Goal: Information Seeking & Learning: Understand process/instructions

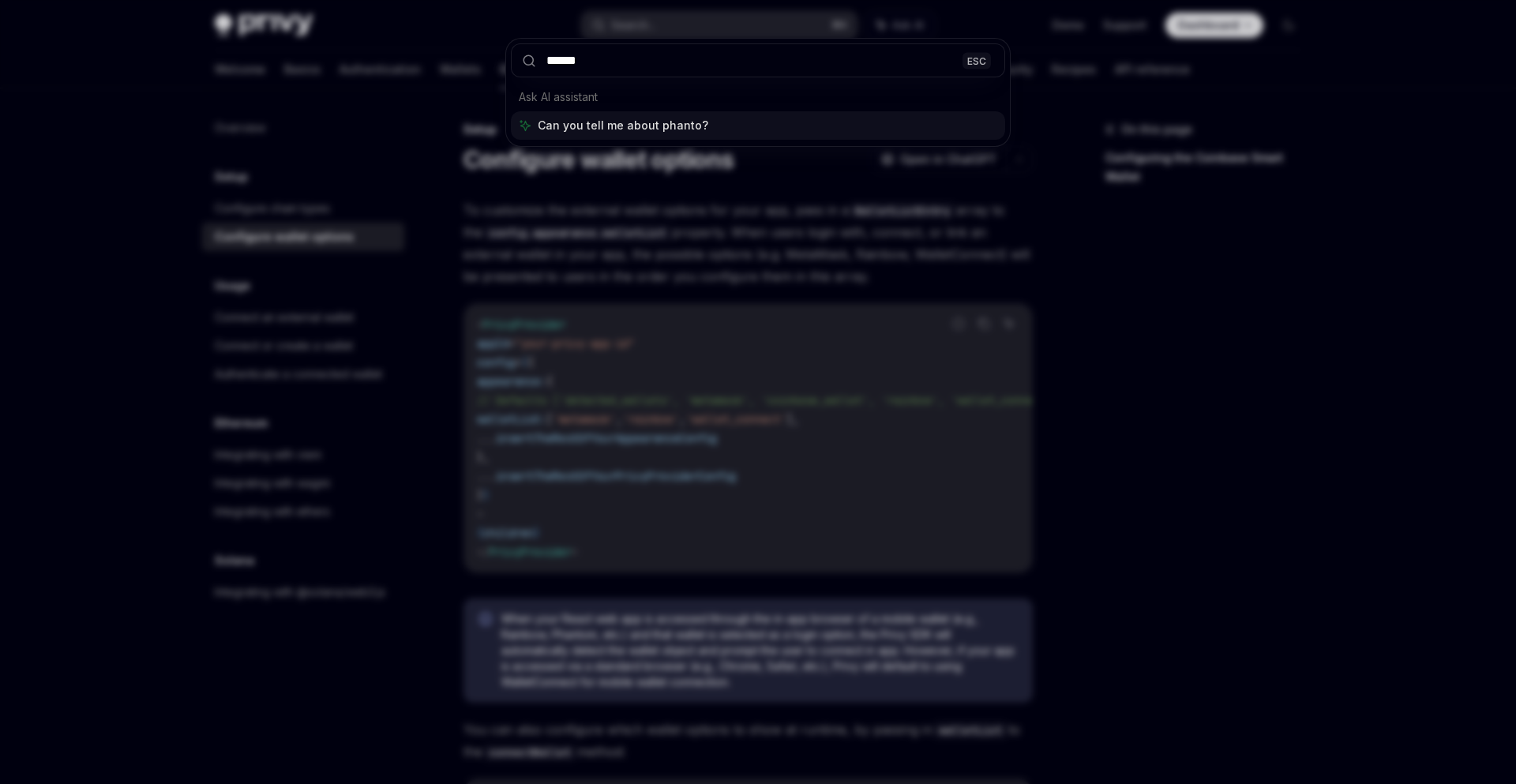
type input "*******"
type textarea "*"
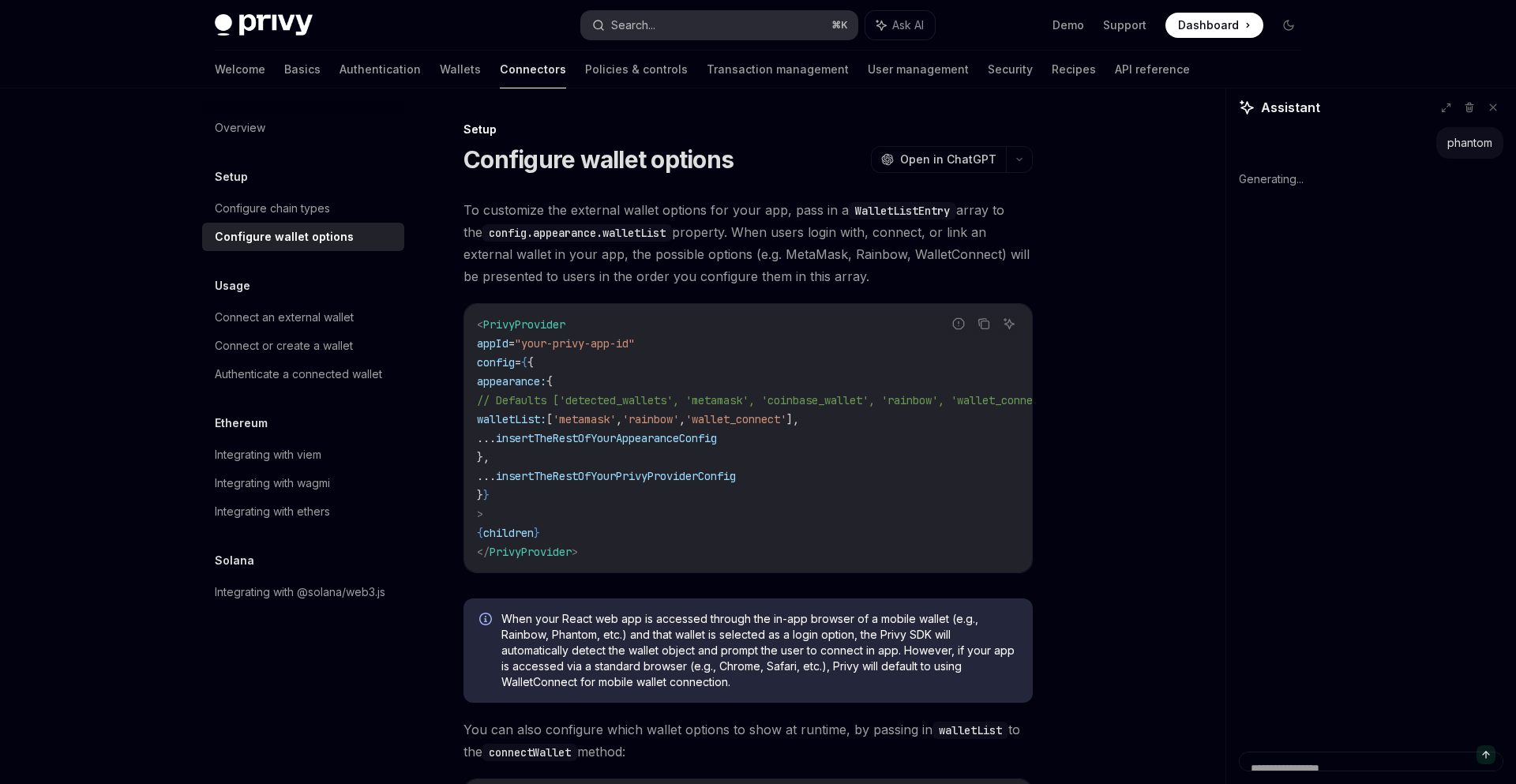
click at [655, 16] on div "Search..." at bounding box center [633, 24] width 44 height 19
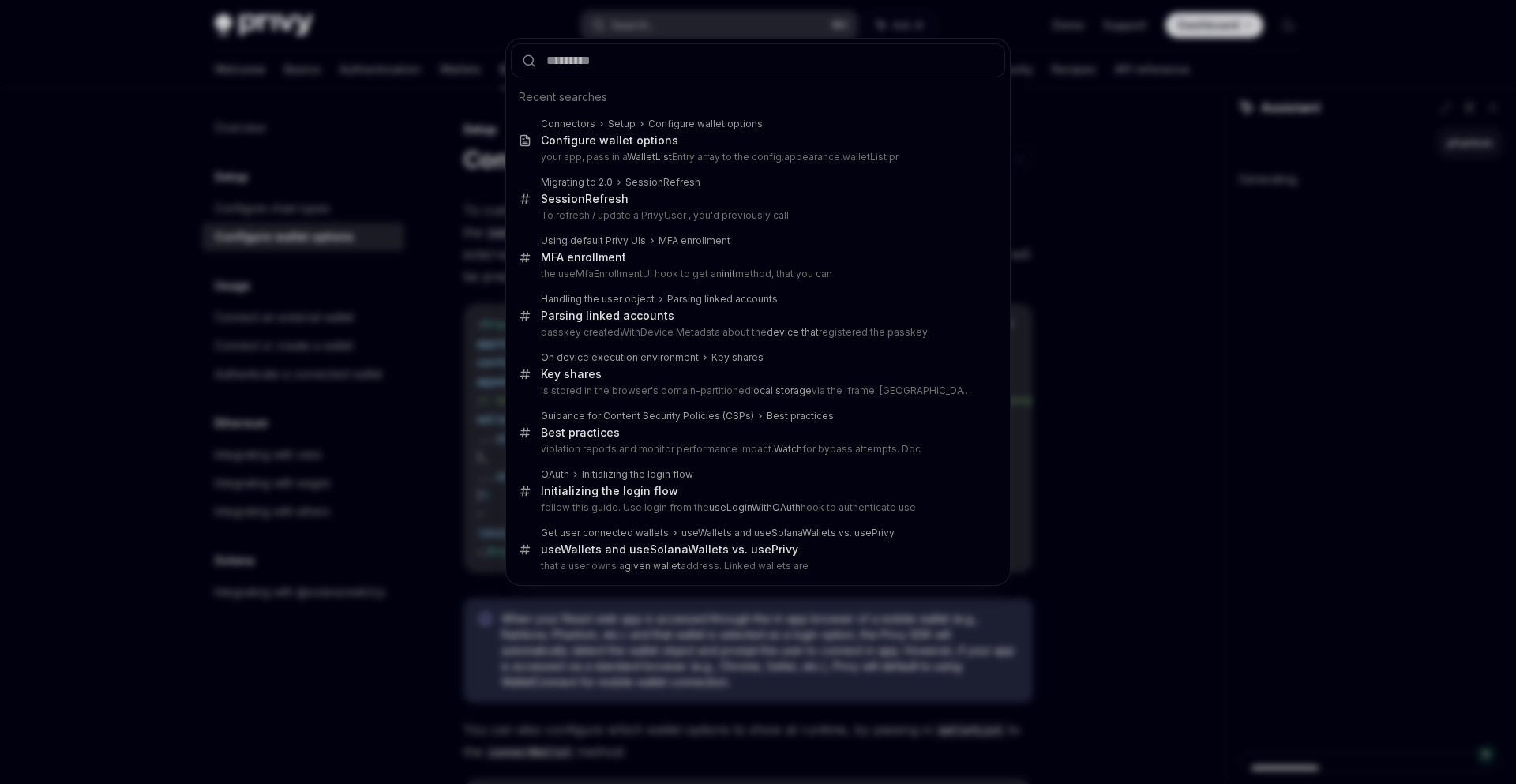
type input "*"
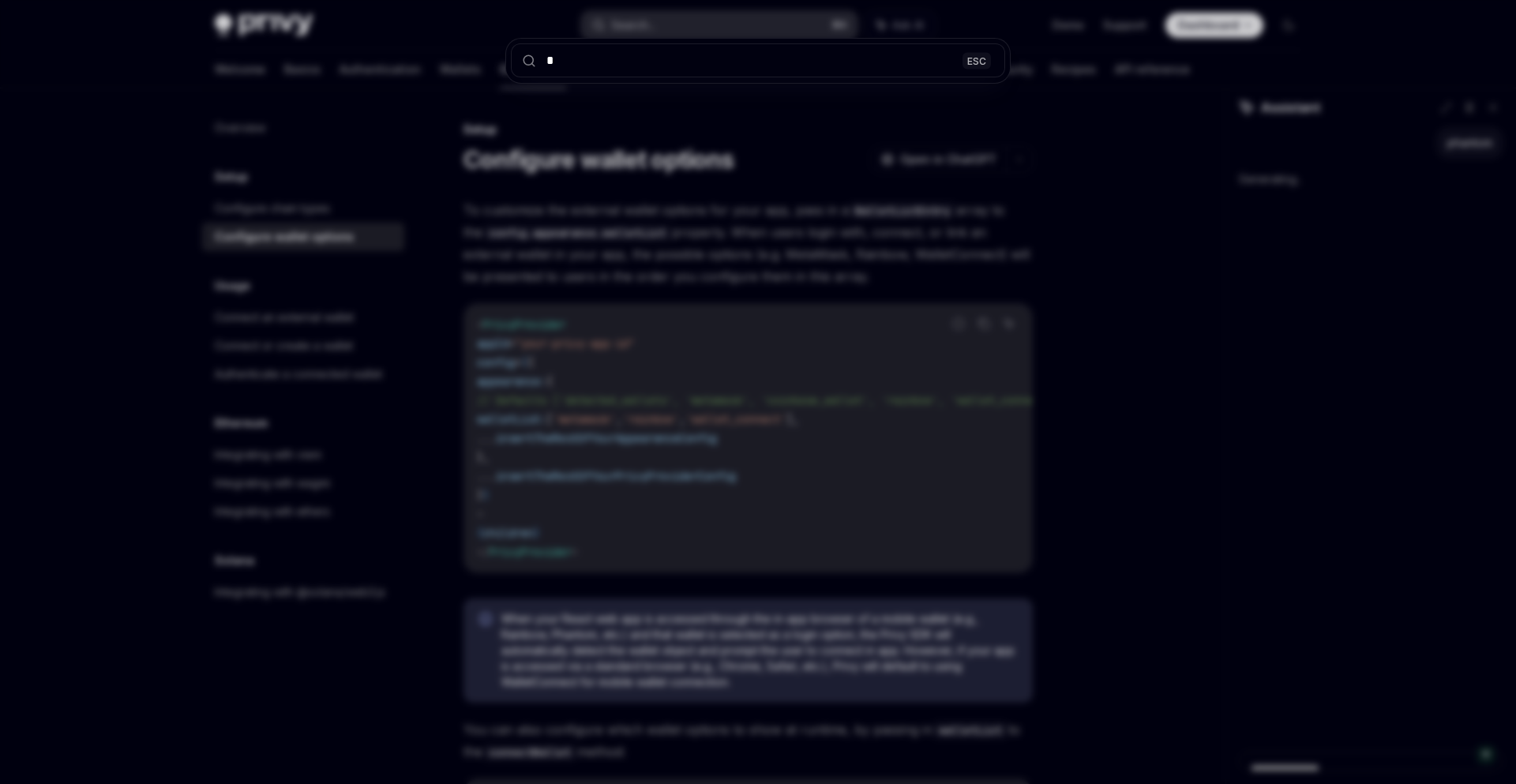
type textarea "*"
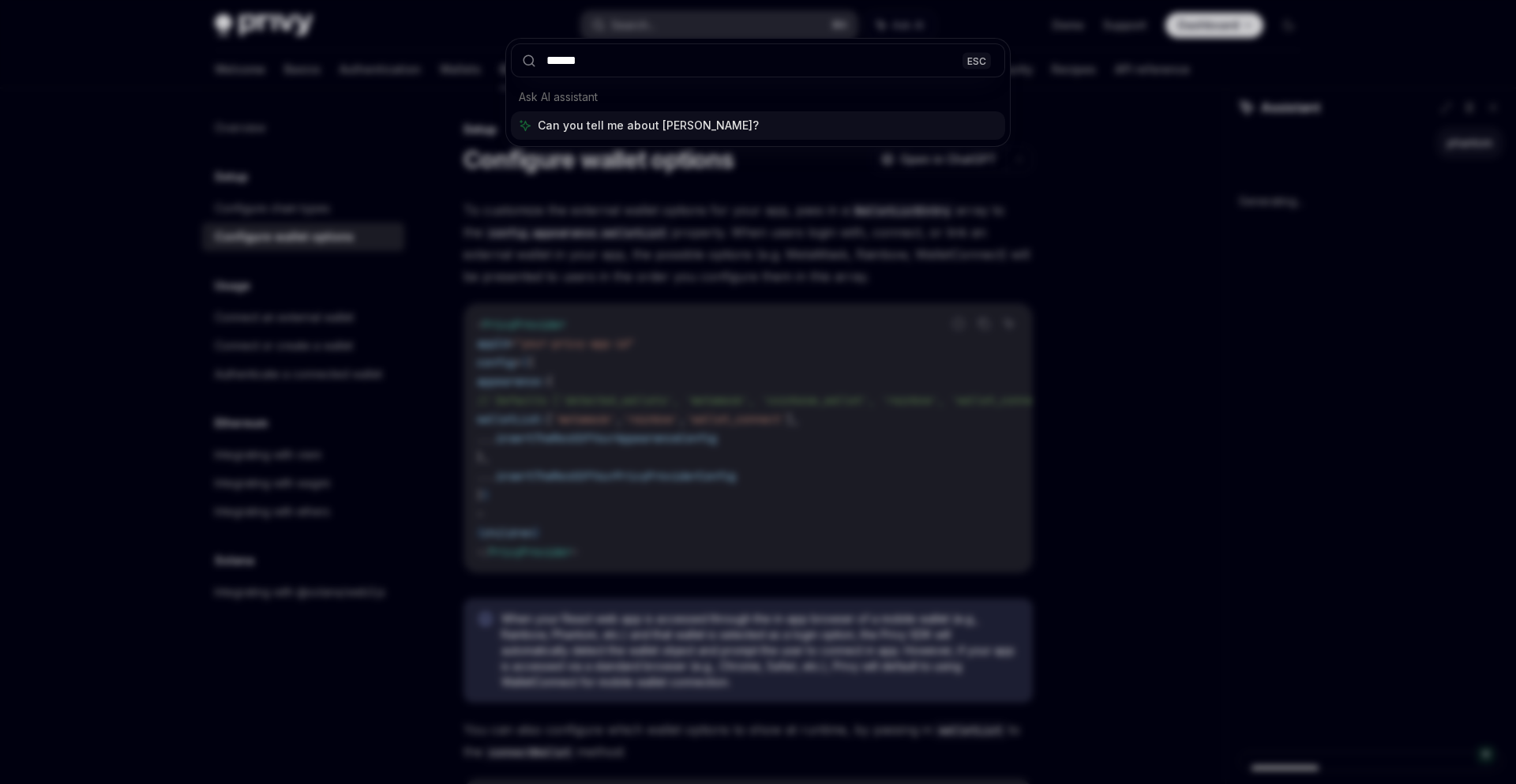
type input "*******"
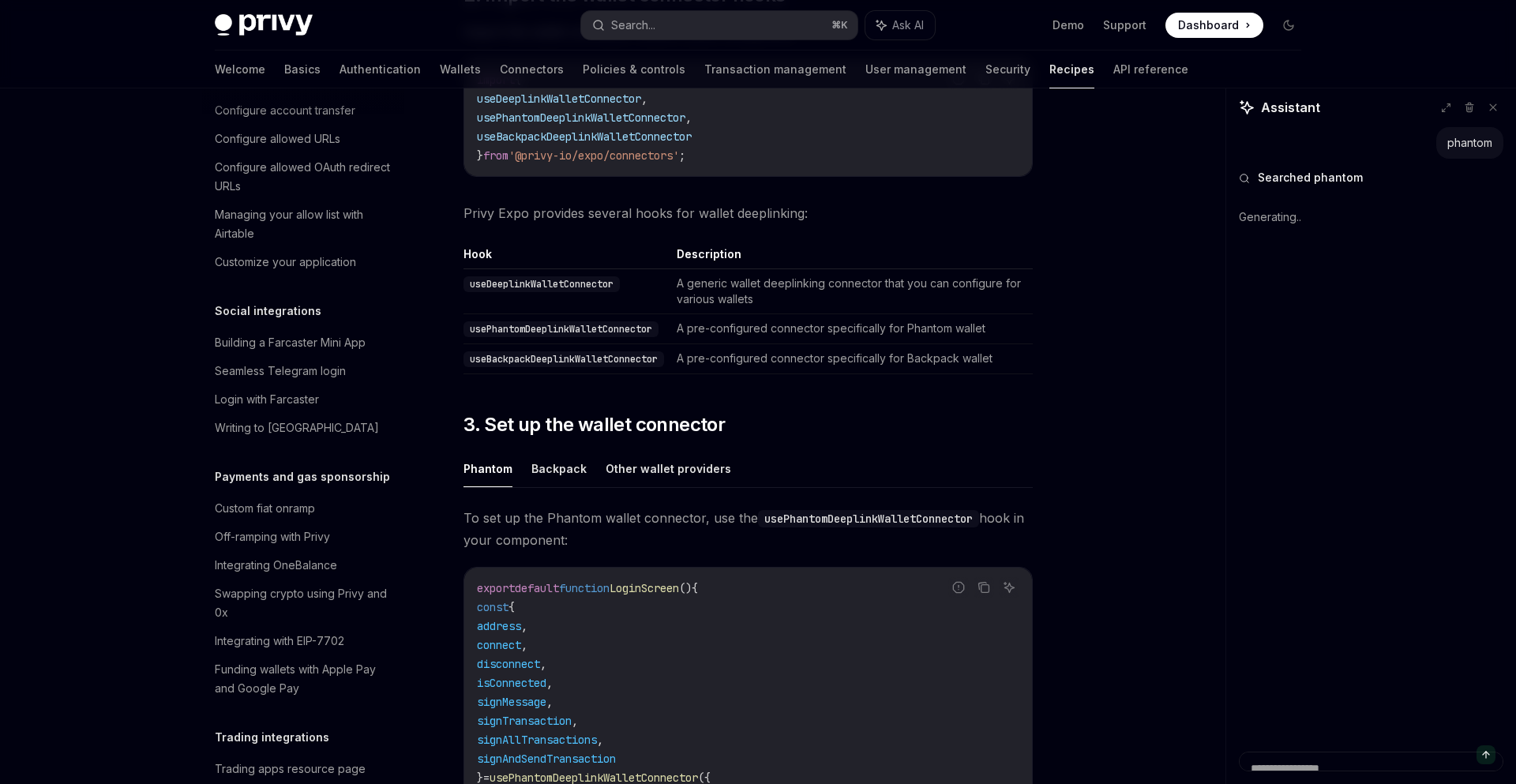
scroll to position [612, 0]
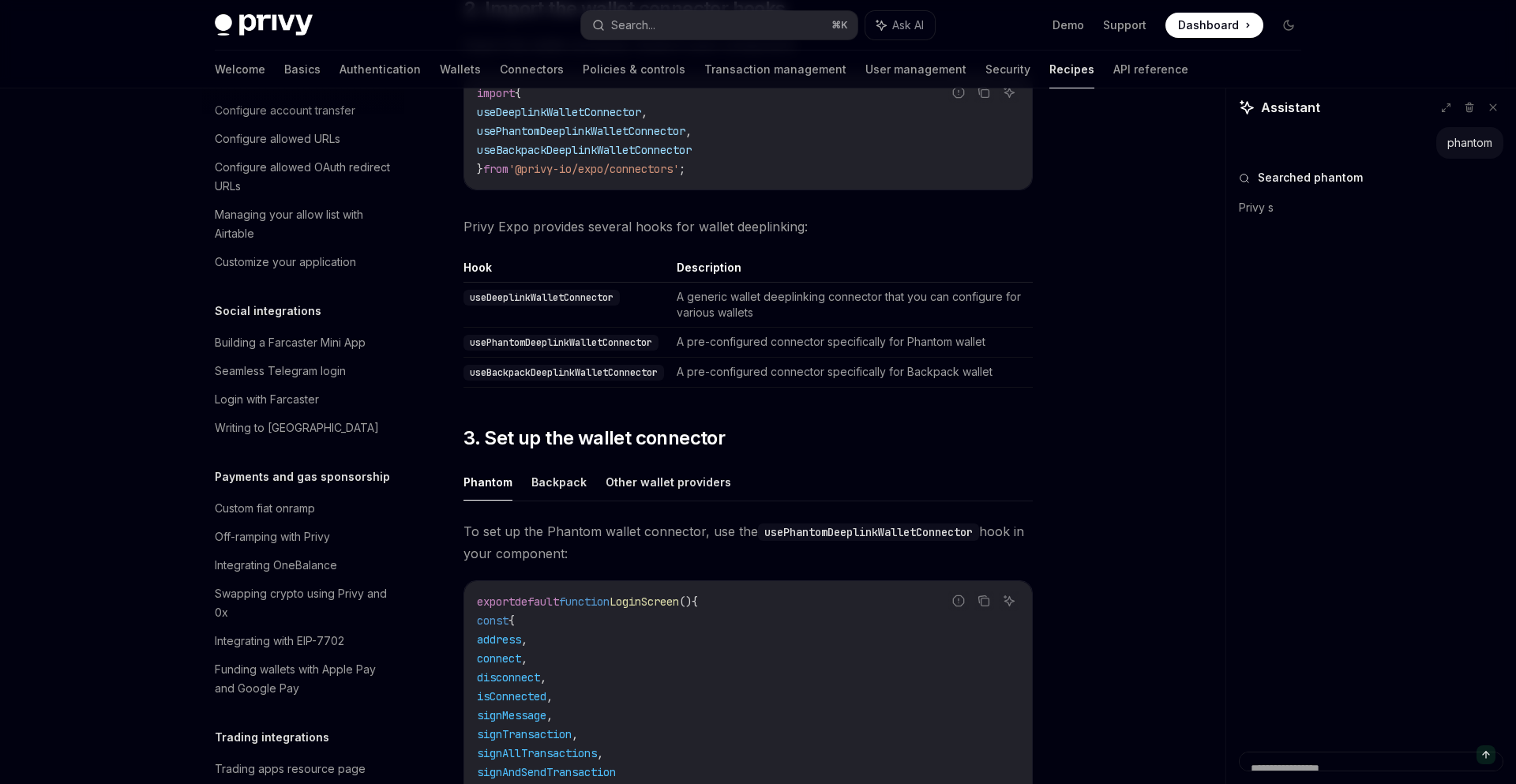
type textarea "*"
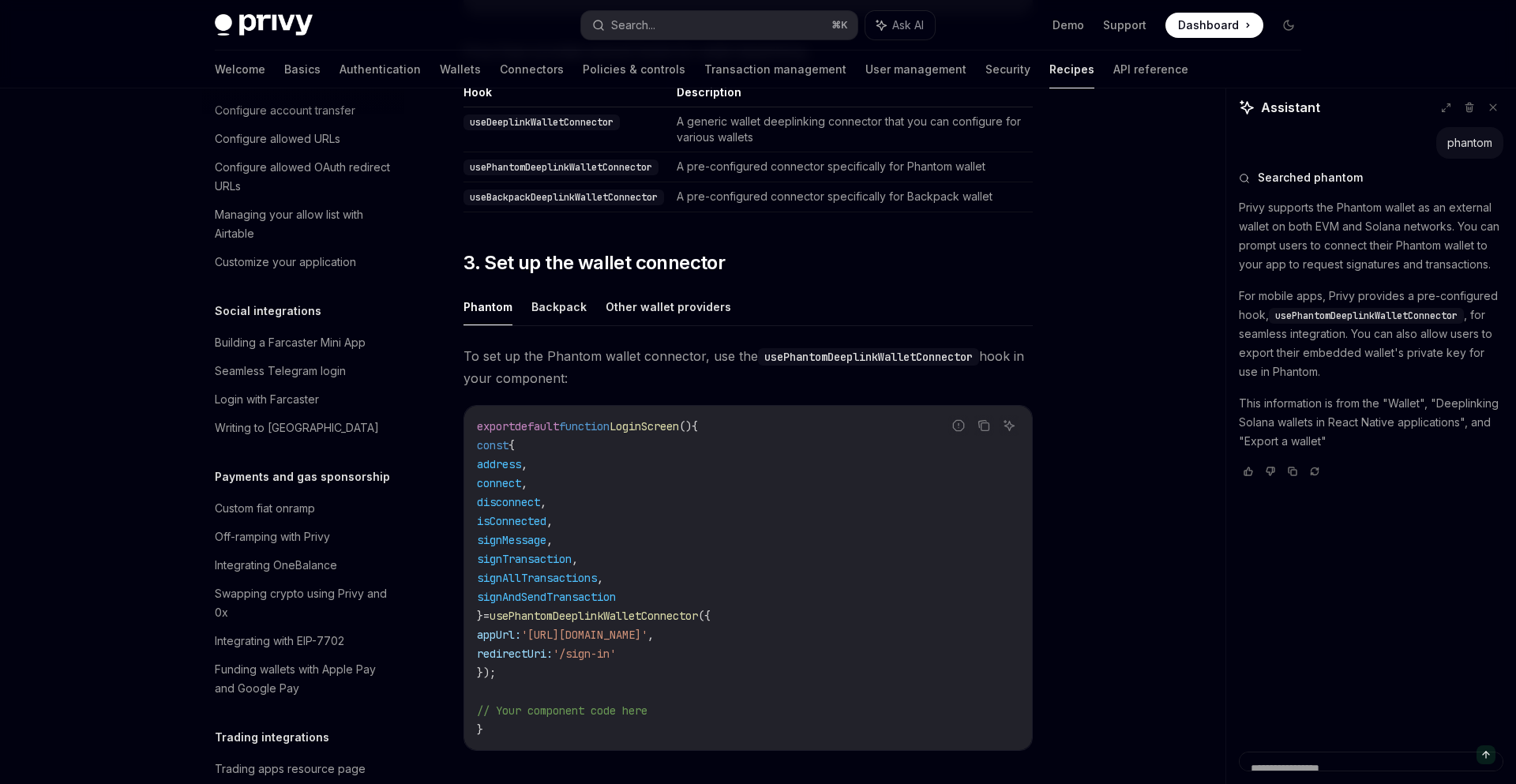
scroll to position [802, 0]
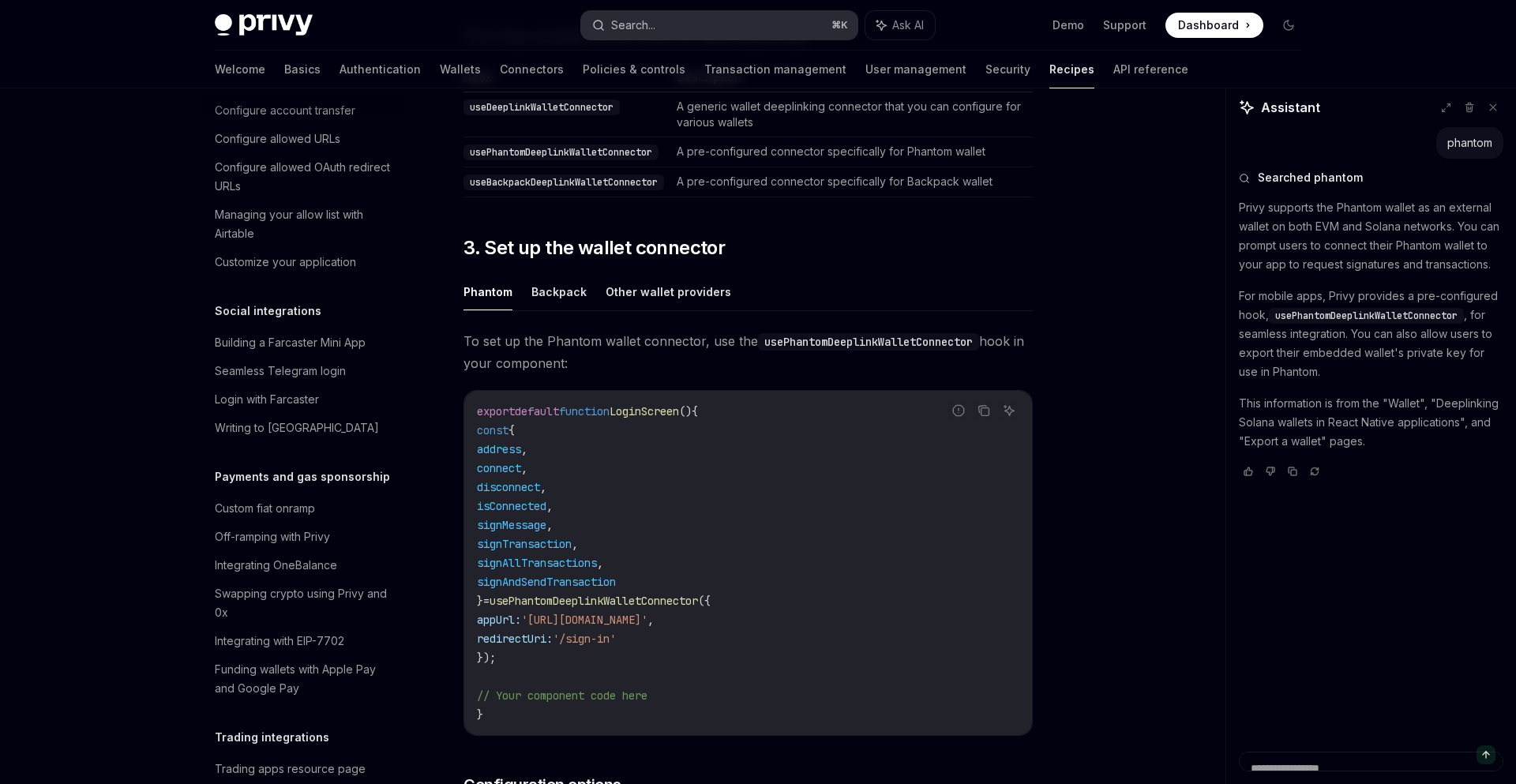
click at [723, 15] on button "Search... ⌘ K" at bounding box center [719, 25] width 277 height 29
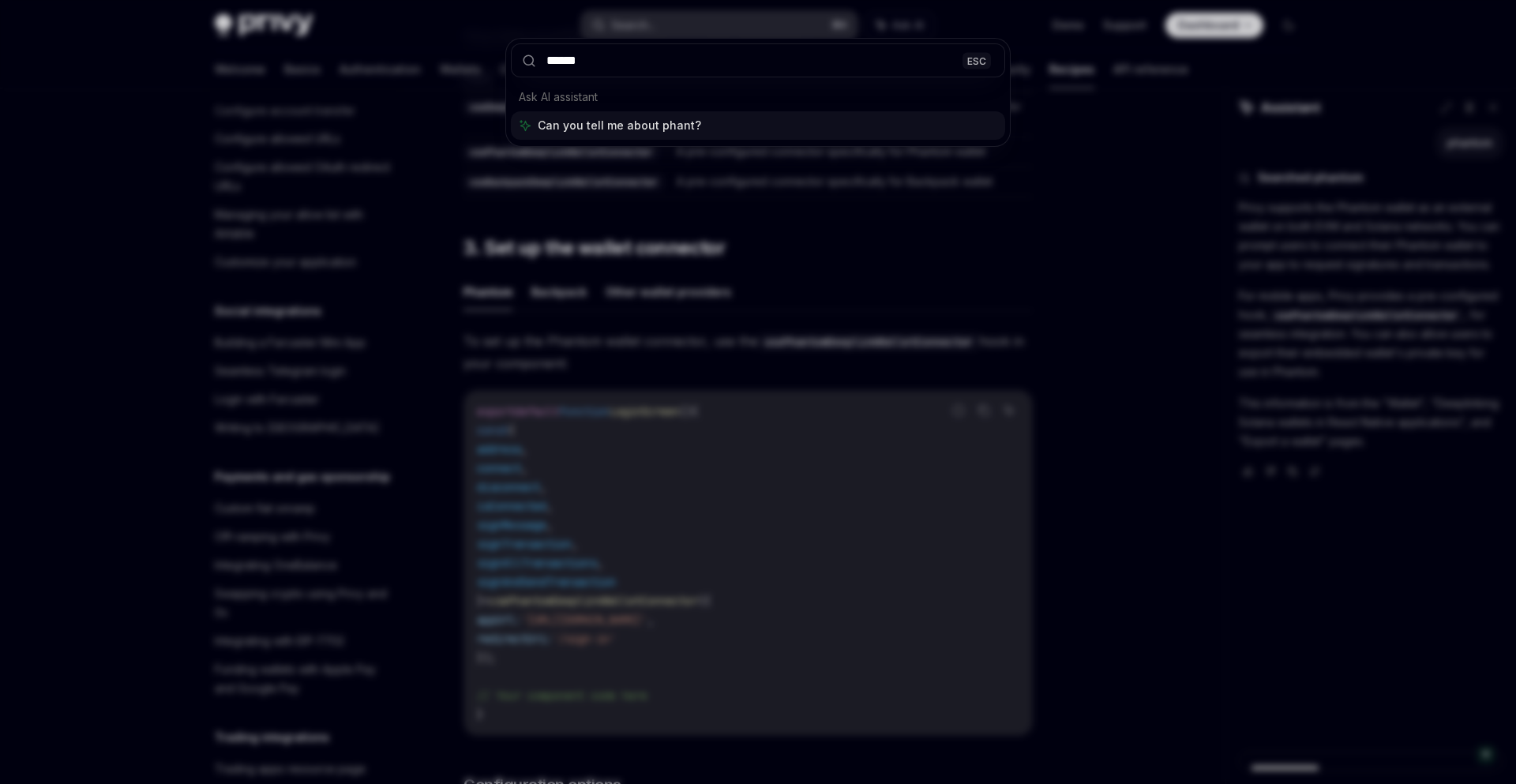
type input "*******"
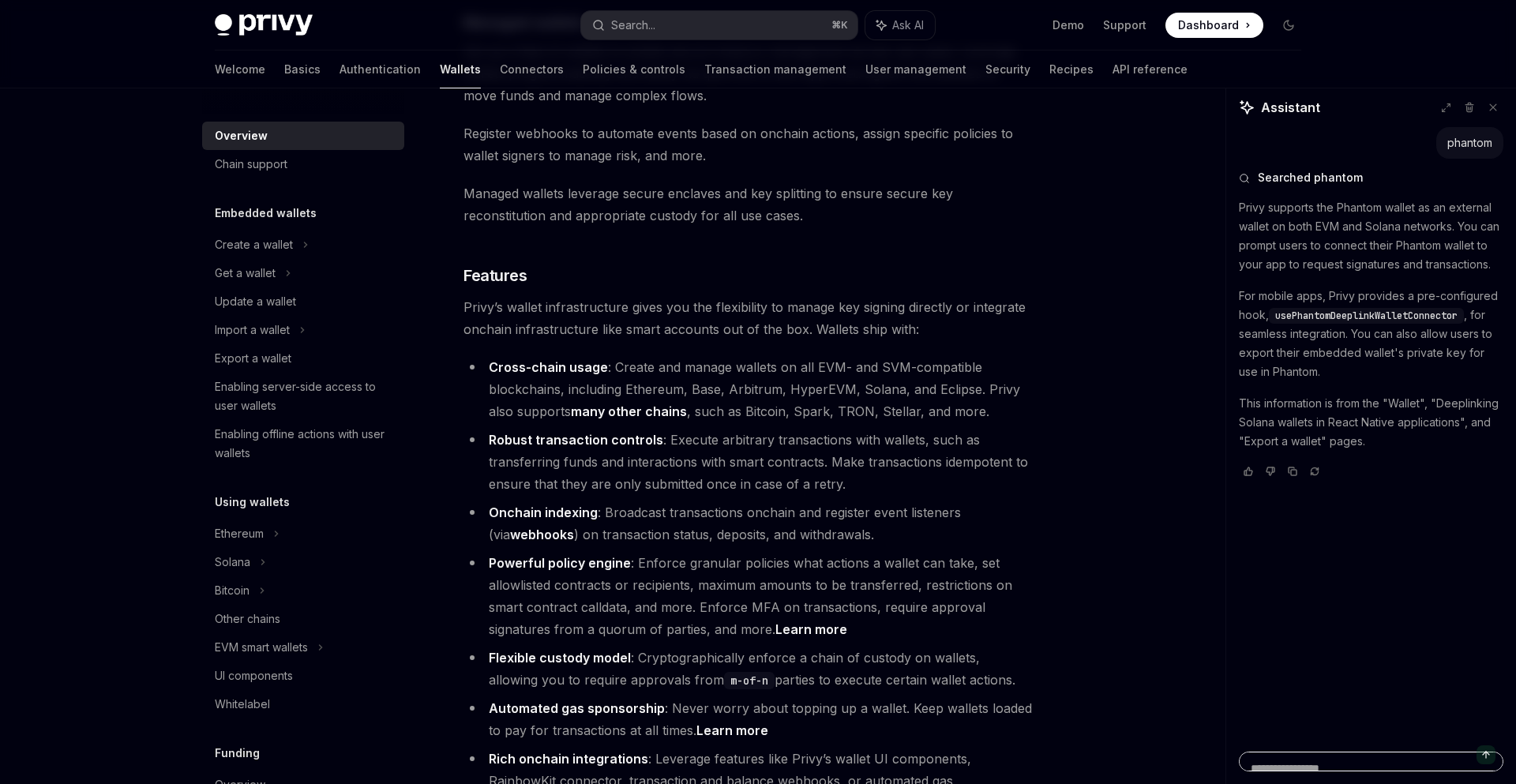
scroll to position [1621, 0]
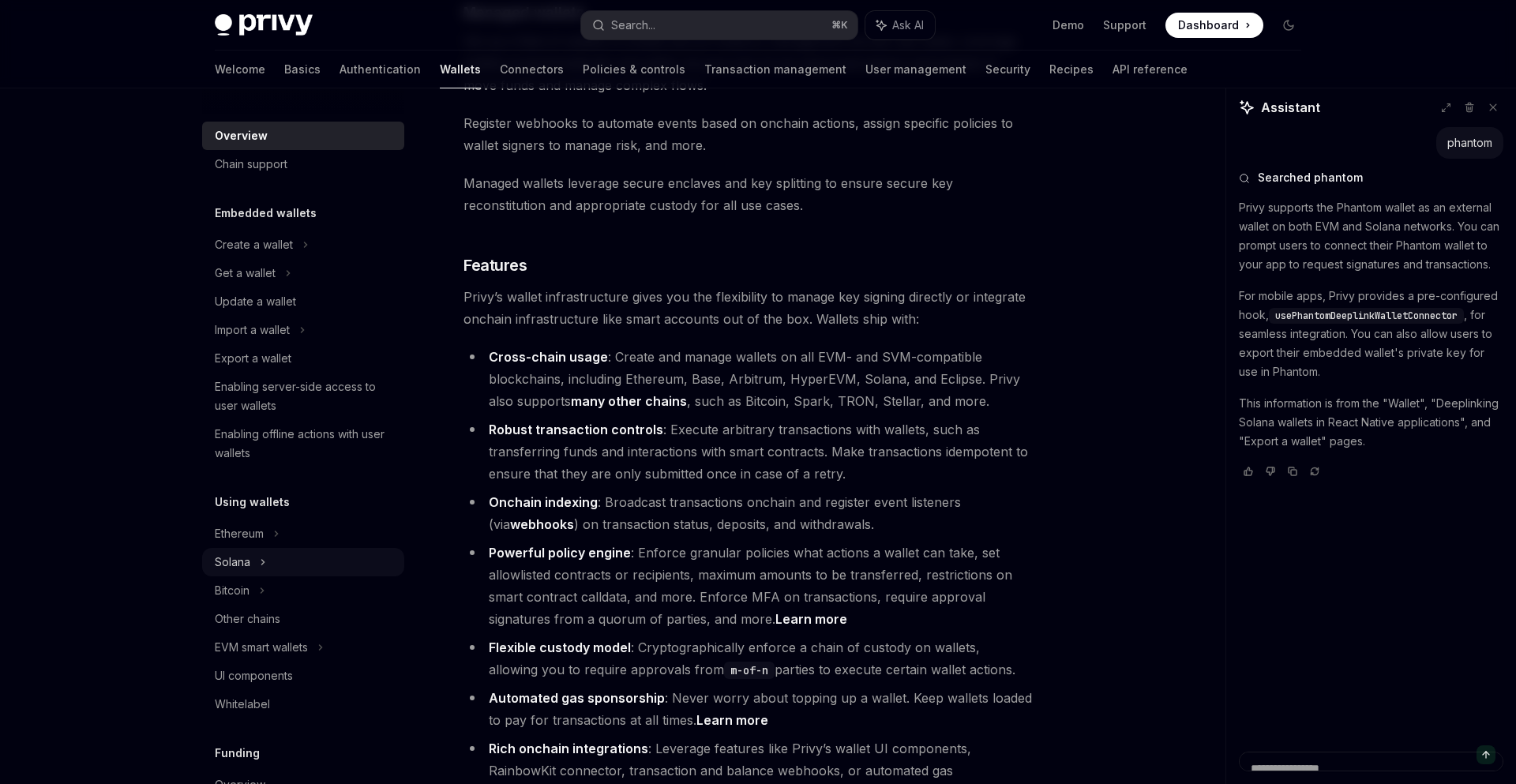
click at [404, 287] on div "Solana" at bounding box center [304, 272] width 202 height 29
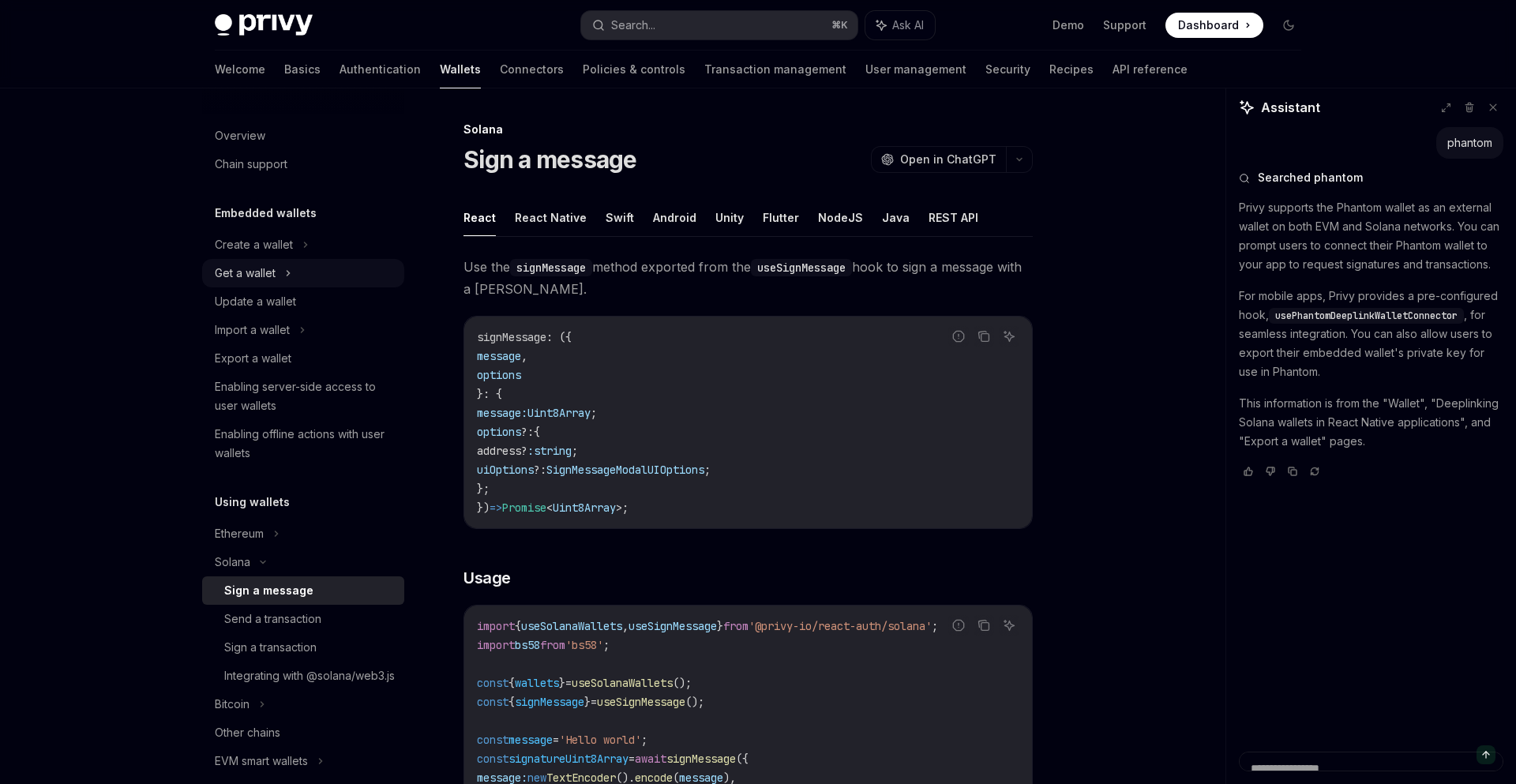
click at [404, 259] on div "Get a wallet" at bounding box center [304, 272] width 202 height 29
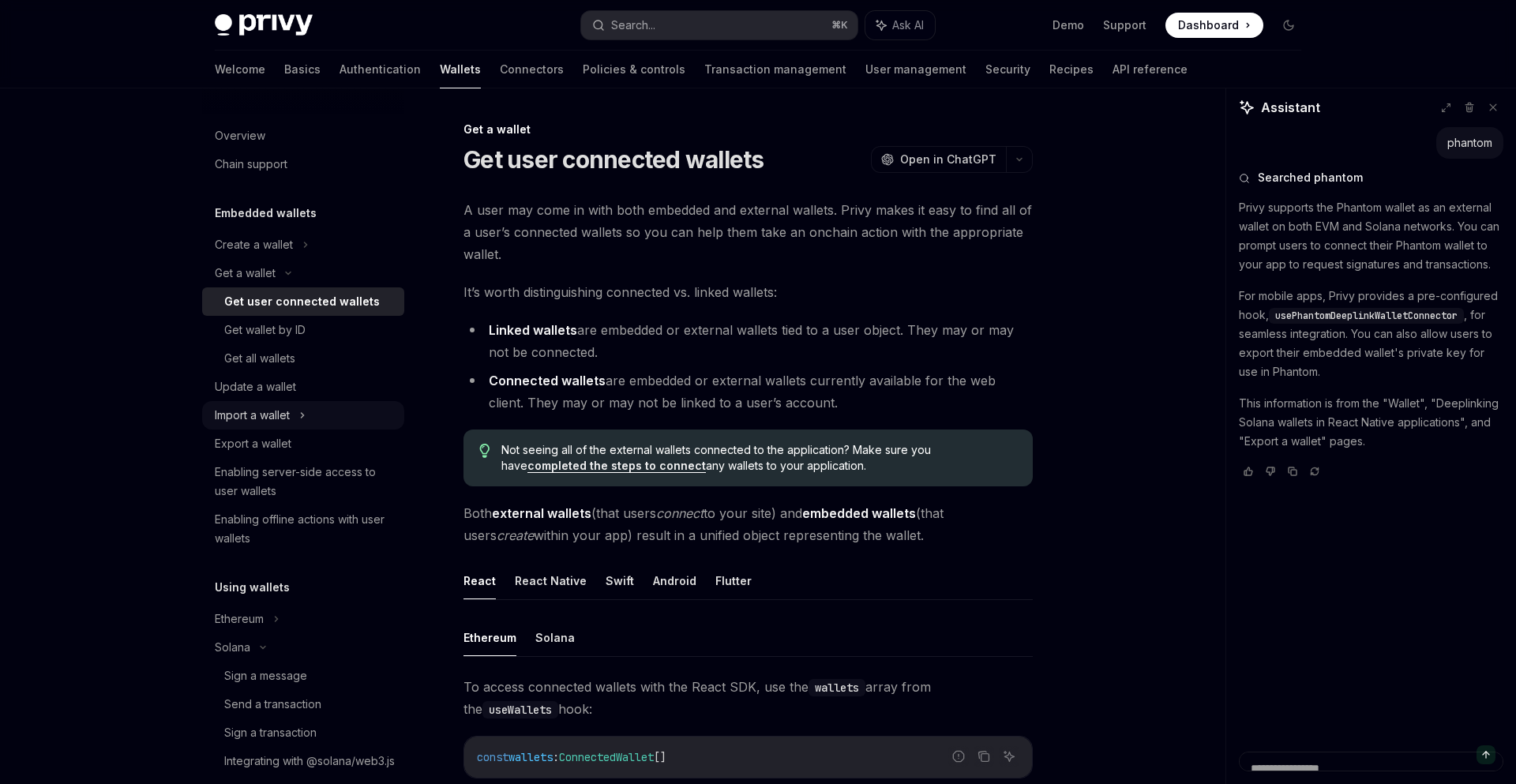
click at [305, 405] on icon at bounding box center [303, 414] width 7 height 19
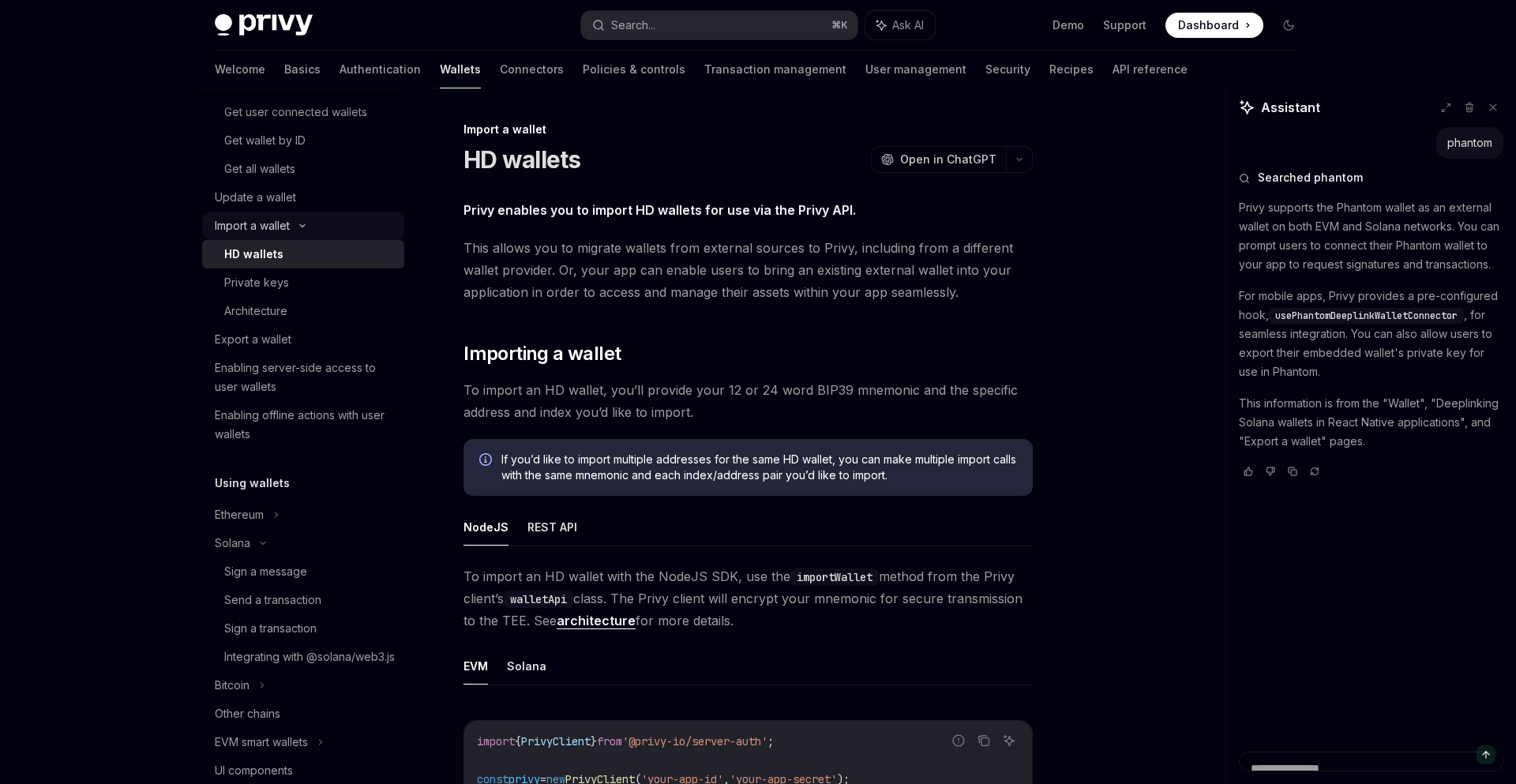
scroll to position [219, 0]
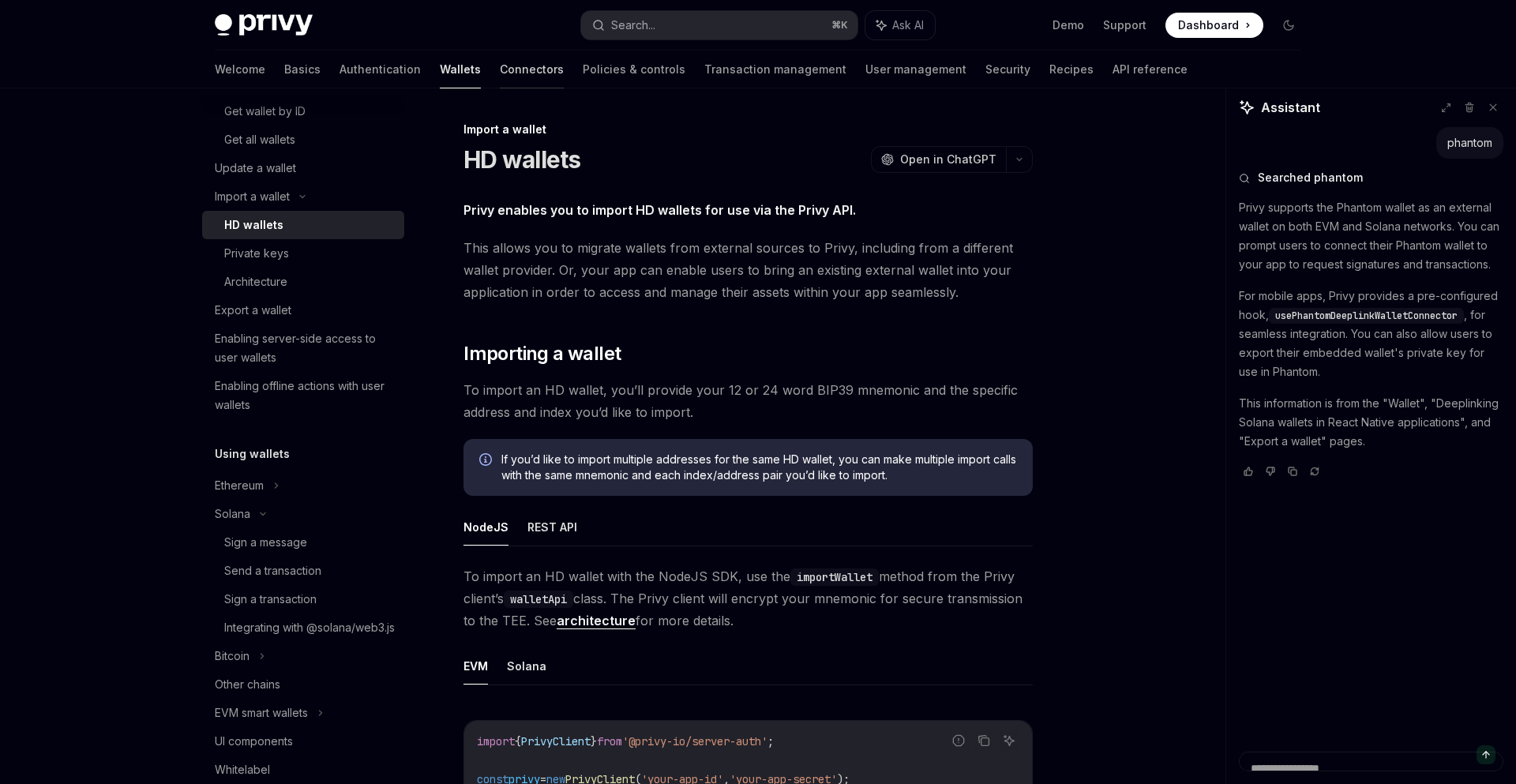
click at [564, 51] on link "Connectors" at bounding box center [531, 69] width 64 height 38
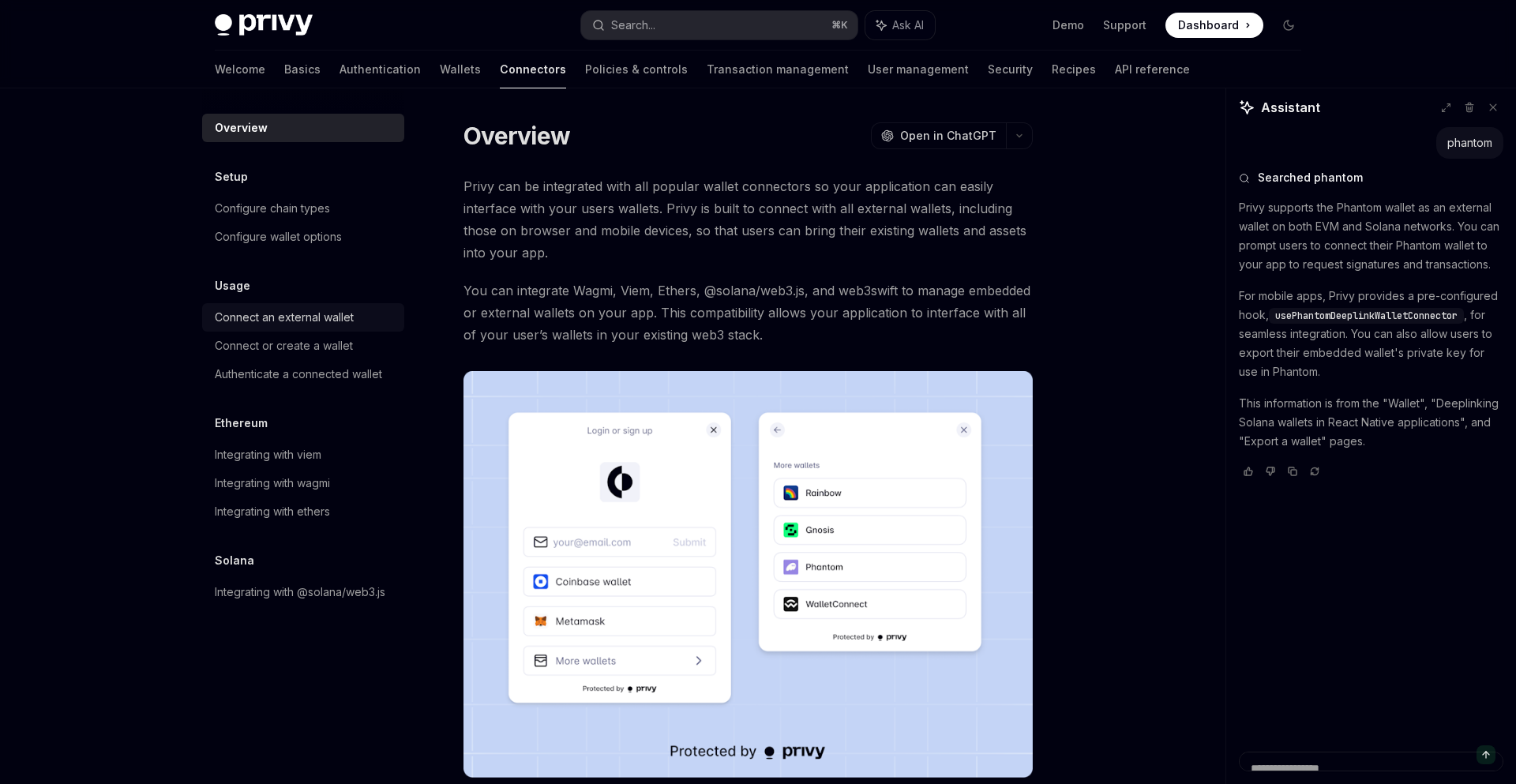
click at [353, 308] on div "Connect an external wallet" at bounding box center [284, 317] width 139 height 19
type textarea "*"
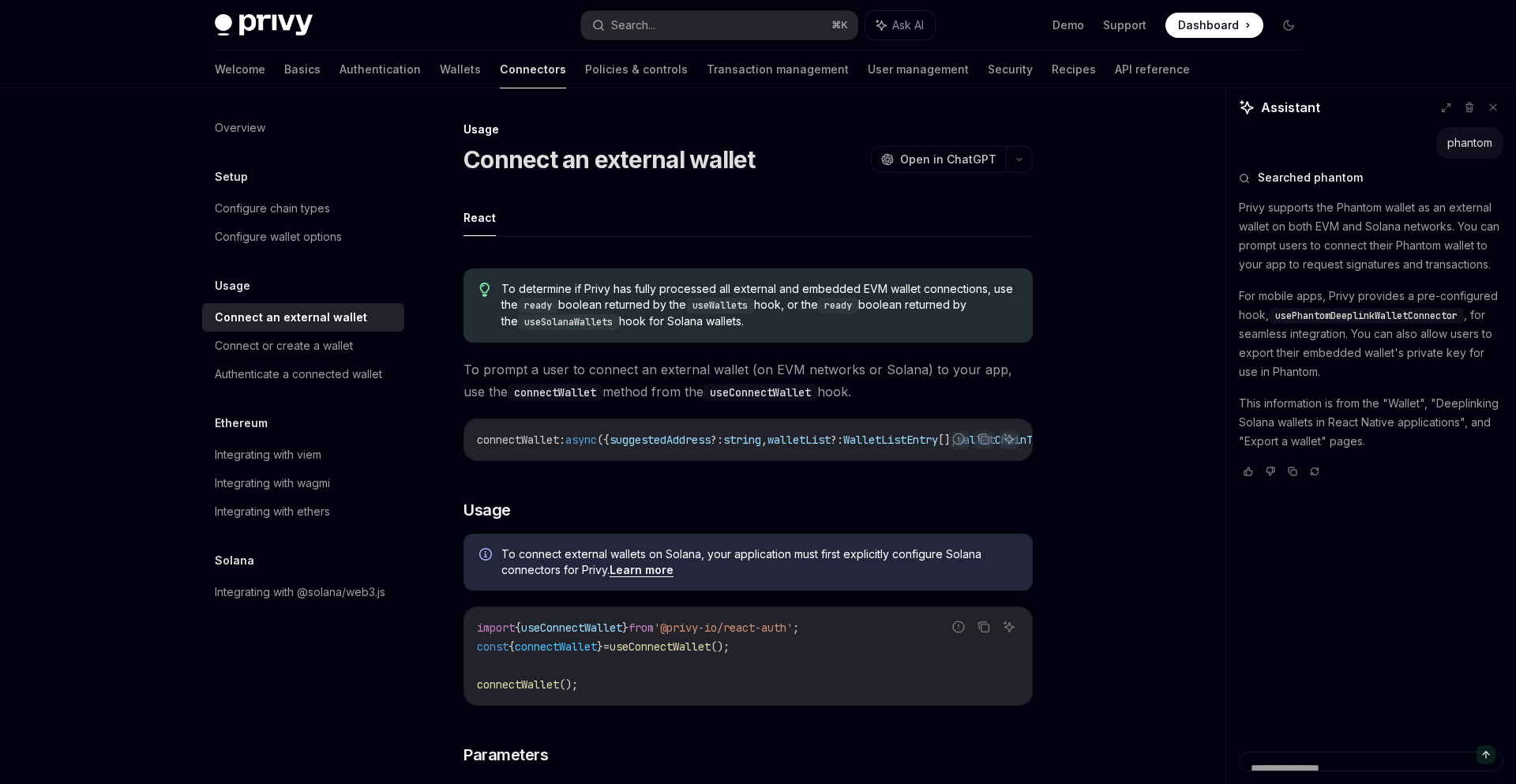
click at [1339, 309] on span "usePhantomDeeplinkWalletConnector" at bounding box center [1367, 315] width 183 height 12
